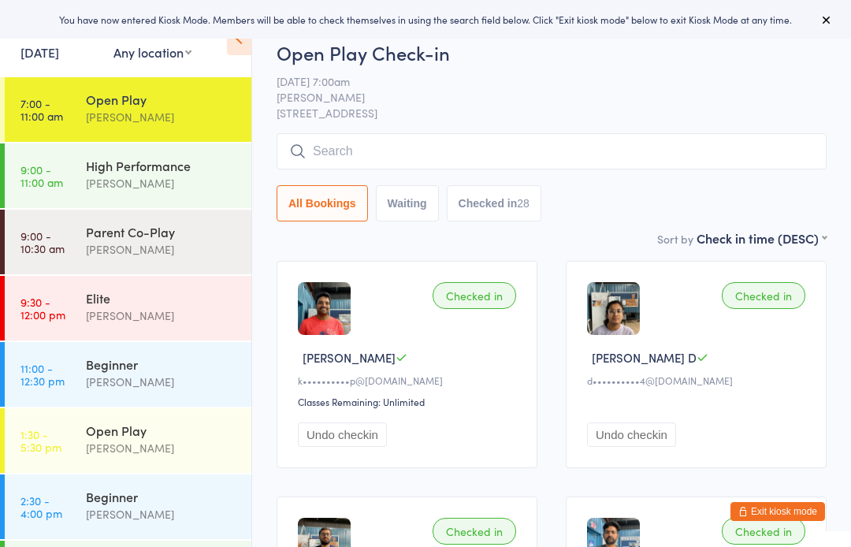
click at [157, 115] on div "[PERSON_NAME]" at bounding box center [162, 117] width 152 height 18
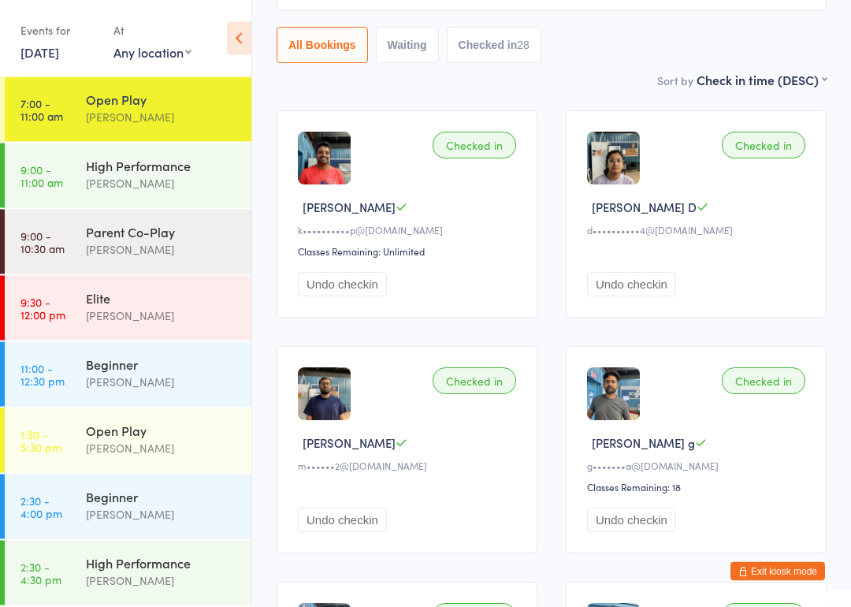
scroll to position [166, 0]
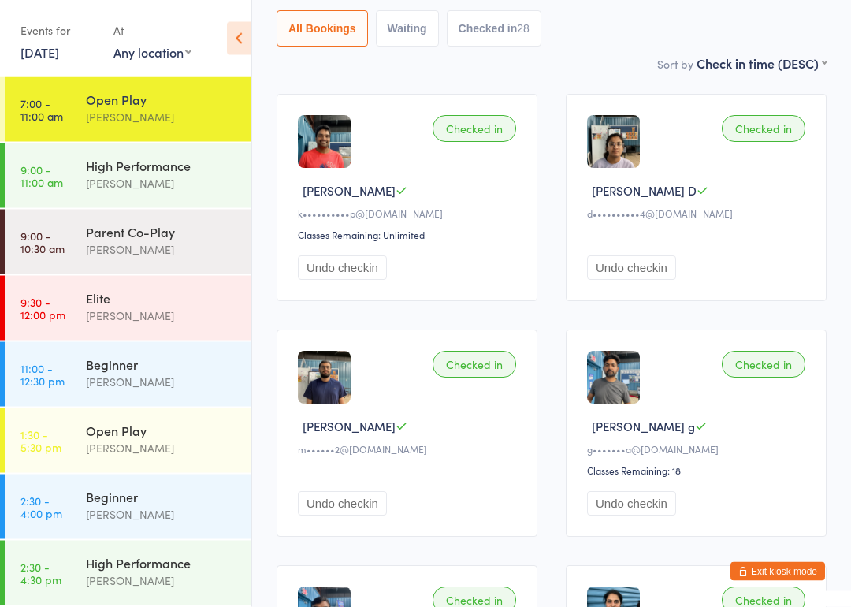
click at [115, 373] on div "Beginner" at bounding box center [162, 363] width 152 height 17
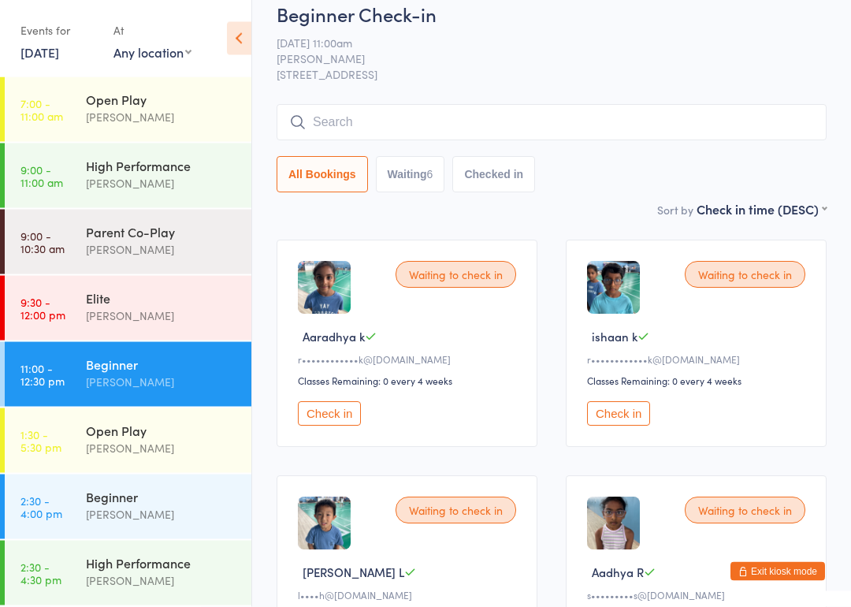
scroll to position [21, 0]
click at [322, 426] on button "Check in" at bounding box center [329, 413] width 63 height 24
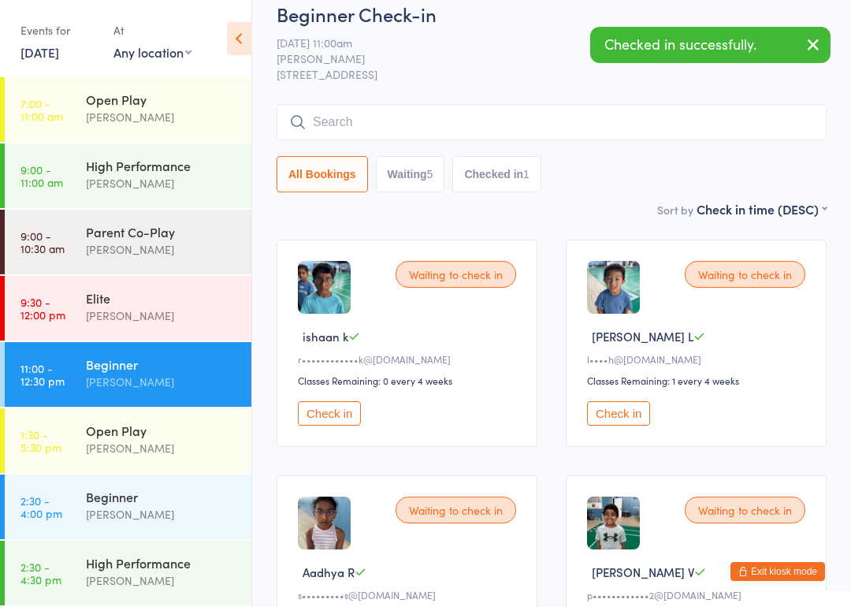
click at [347, 426] on button "Check in" at bounding box center [329, 413] width 63 height 24
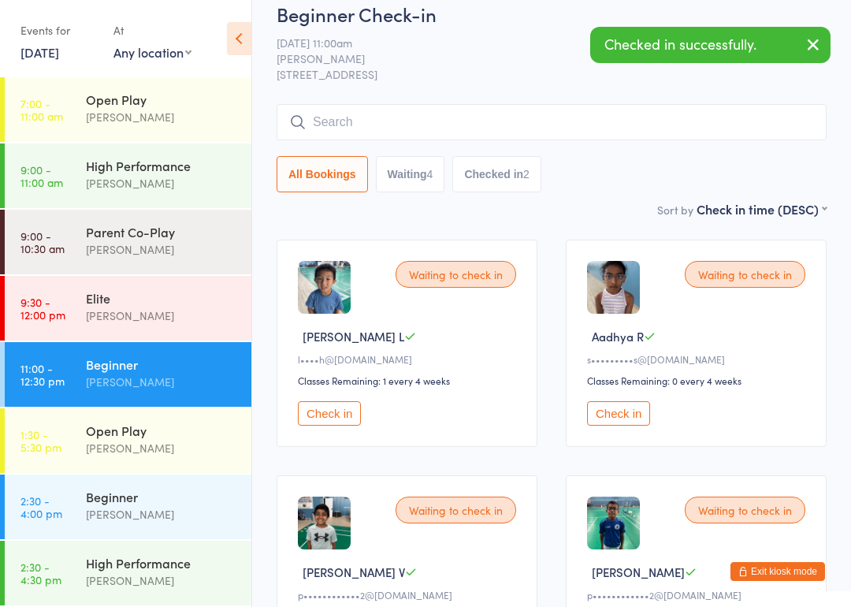
click at [337, 417] on button "Check in" at bounding box center [329, 413] width 63 height 24
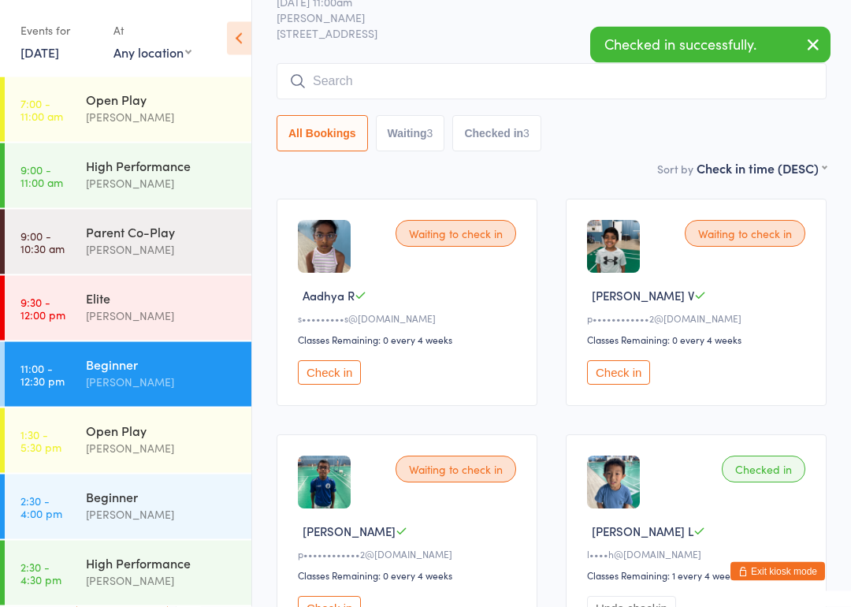
scroll to position [62, 0]
click at [621, 385] on button "Check in" at bounding box center [618, 372] width 63 height 24
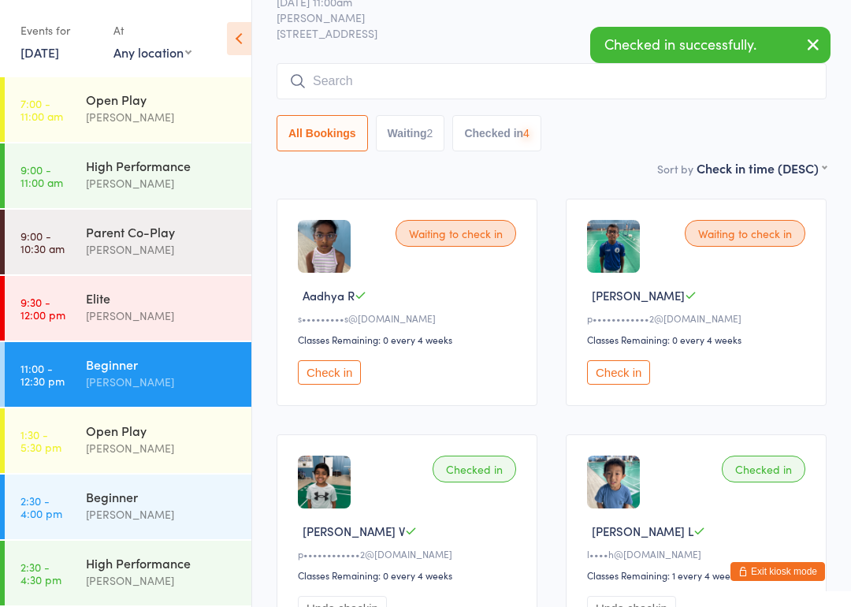
click at [627, 371] on button "Check in" at bounding box center [618, 372] width 63 height 24
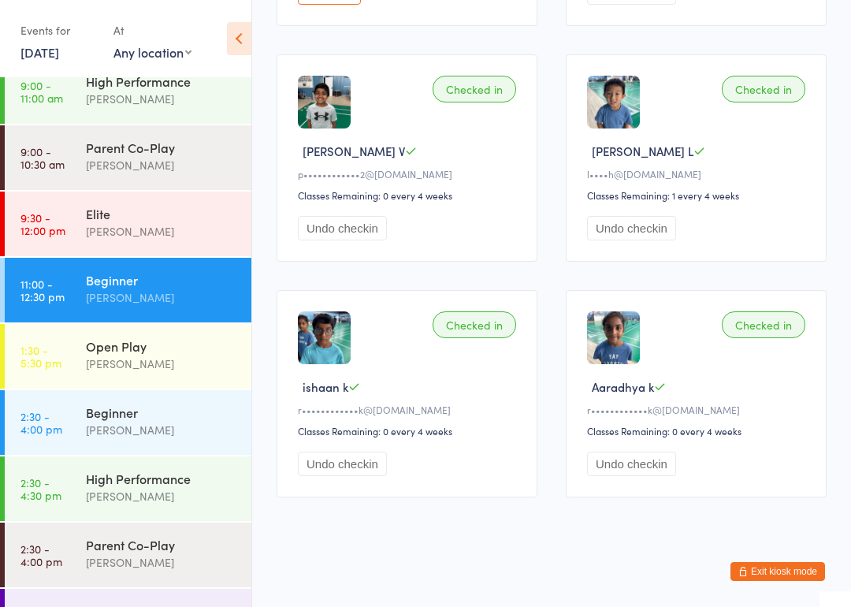
scroll to position [99, 0]
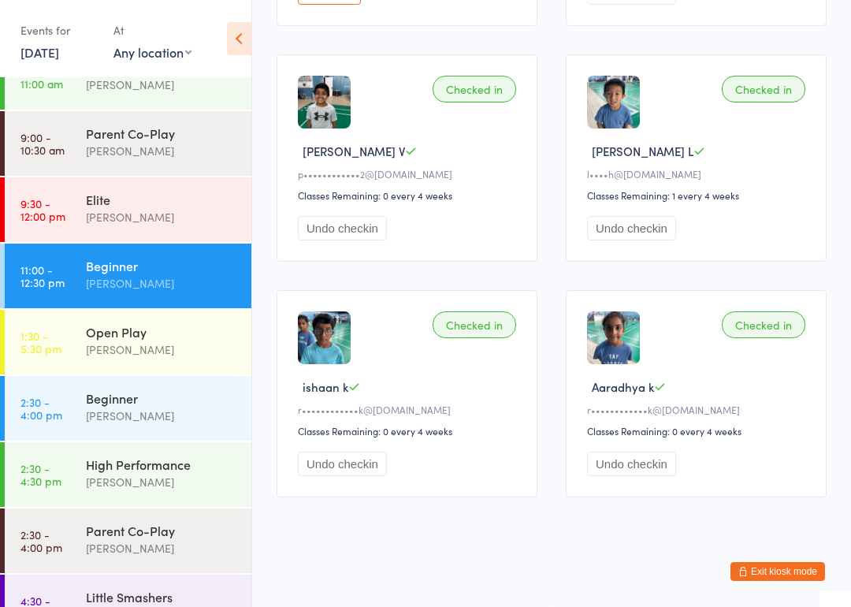
click at [88, 404] on div "Beginner" at bounding box center [162, 397] width 152 height 17
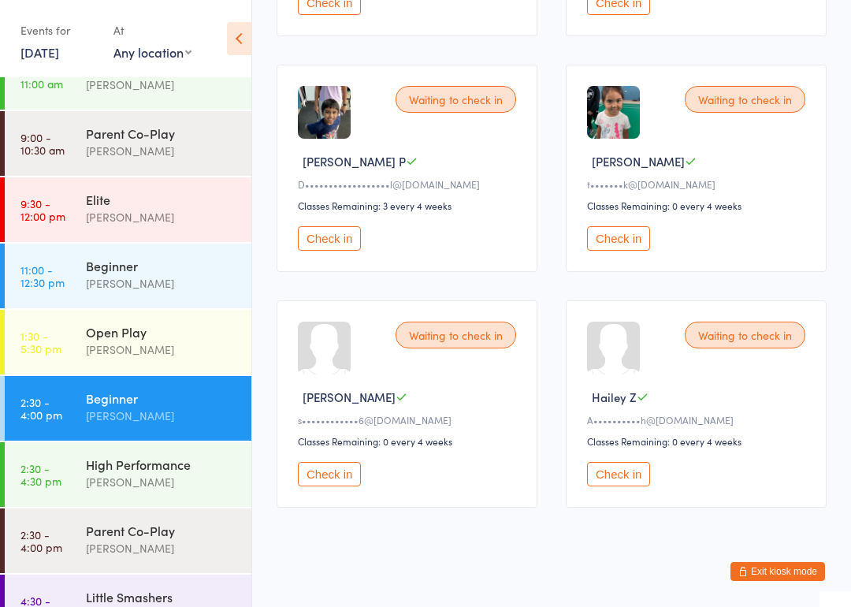
scroll to position [443, 0]
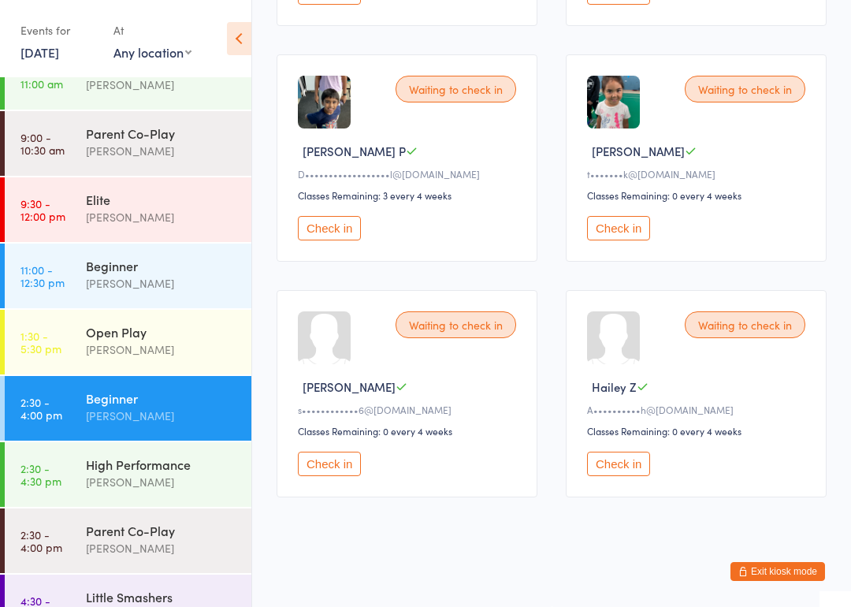
click at [103, 474] on div "[PERSON_NAME]" at bounding box center [162, 482] width 152 height 18
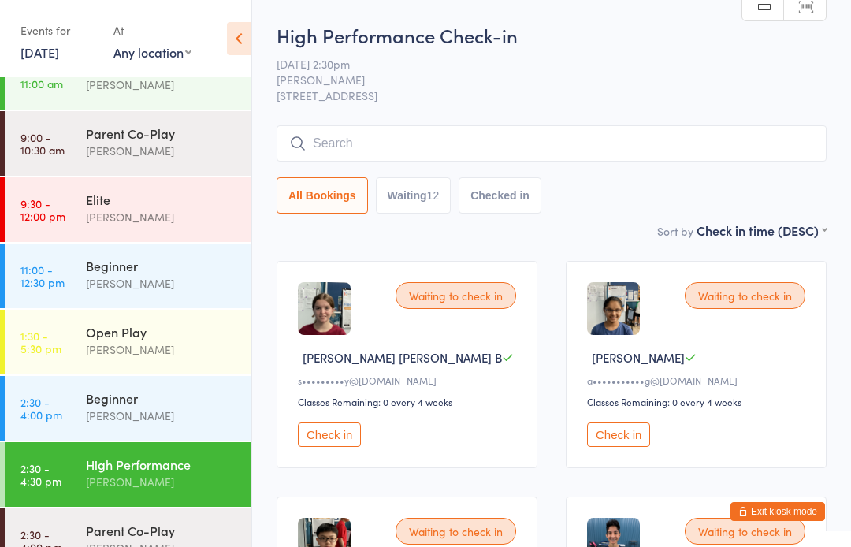
click at [101, 266] on div "Beginner" at bounding box center [162, 265] width 152 height 17
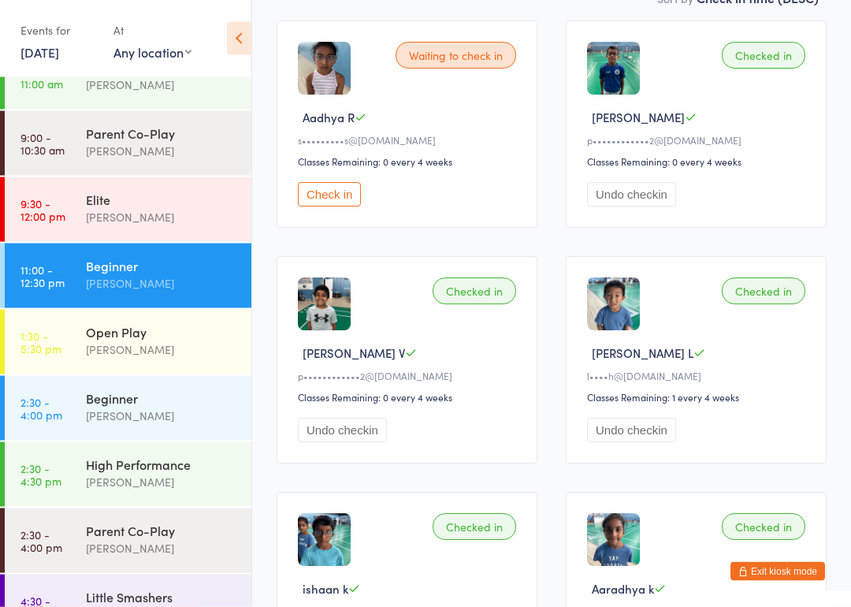
scroll to position [266, 0]
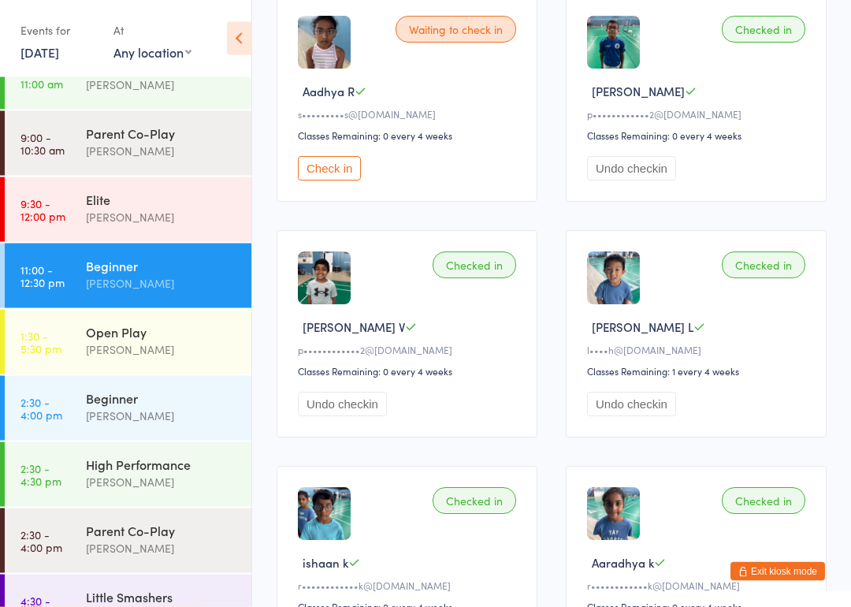
click at [113, 348] on div "[PERSON_NAME]" at bounding box center [162, 349] width 152 height 18
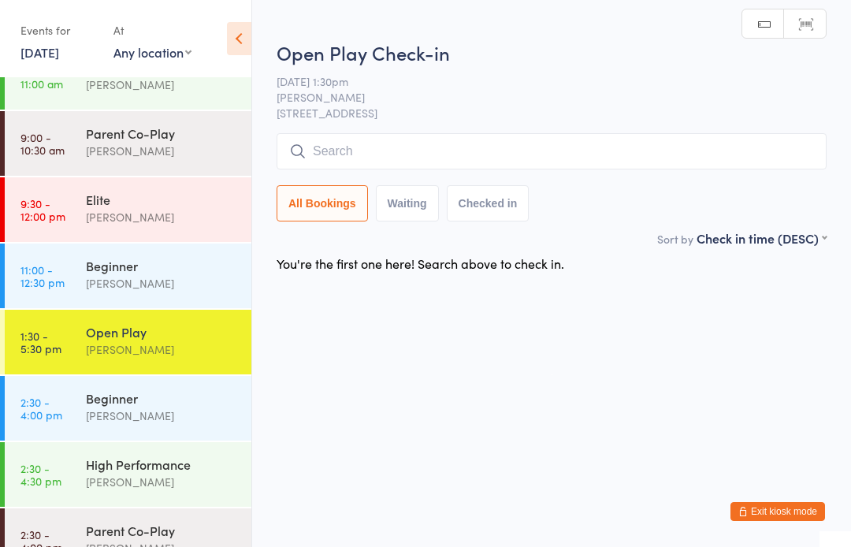
click at [94, 409] on div "[PERSON_NAME]" at bounding box center [162, 416] width 152 height 18
